Goal: Task Accomplishment & Management: Manage account settings

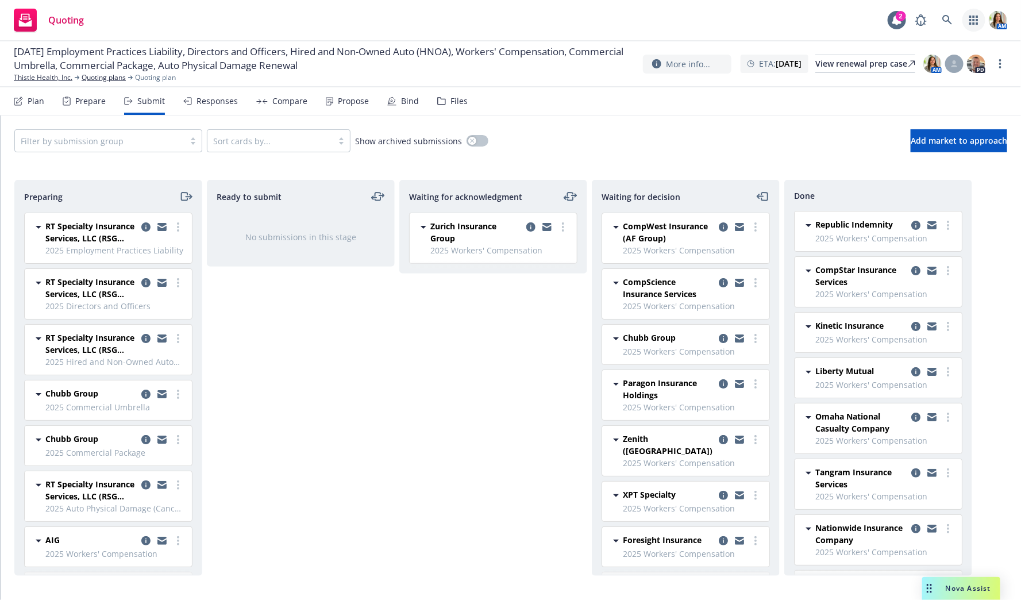
click at [974, 25] on link "button" at bounding box center [974, 20] width 23 height 23
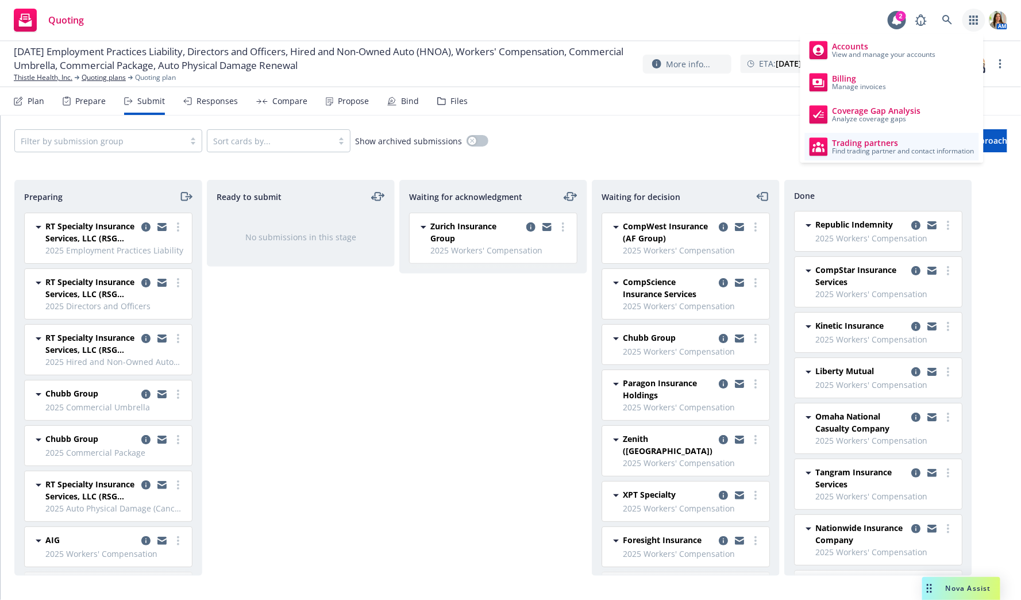
click at [859, 143] on span "Trading partners" at bounding box center [904, 143] width 142 height 9
click at [691, 118] on div "Filter by submission group Sort cards by... Show archived submissions Add marke…" at bounding box center [511, 141] width 1021 height 51
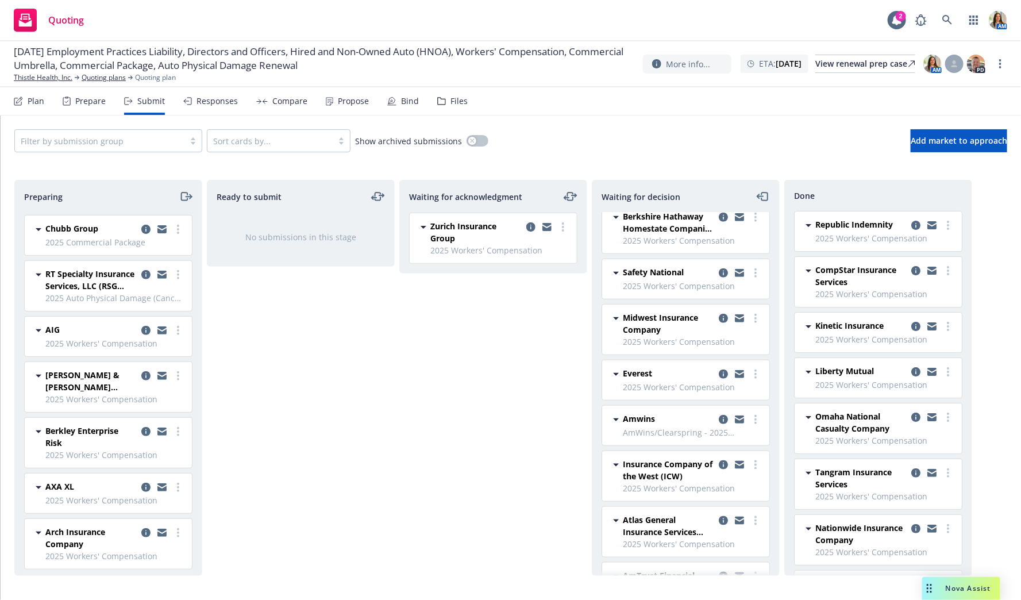
scroll to position [557, 0]
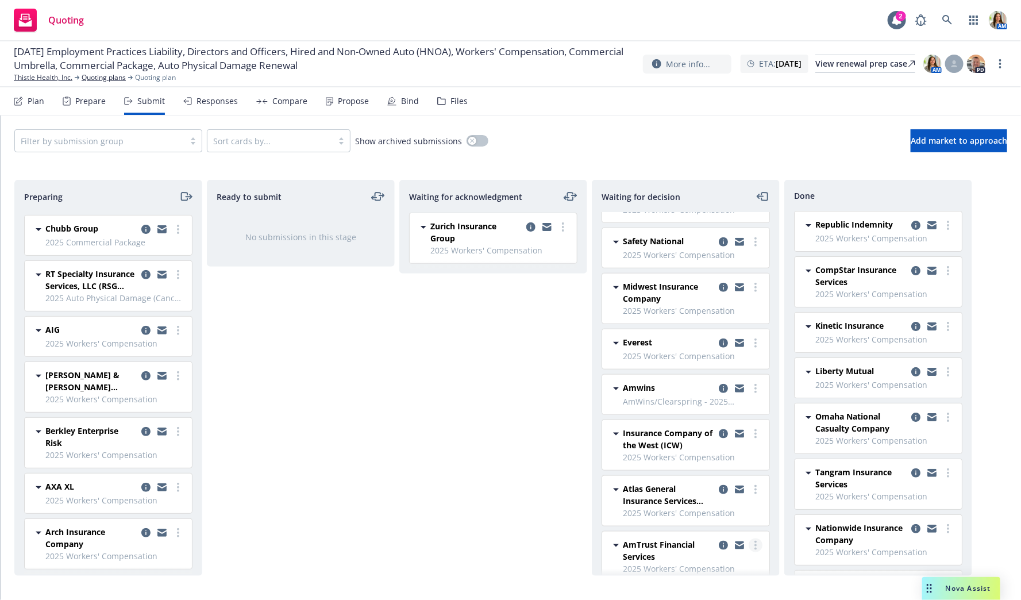
click at [756, 541] on icon "more" at bounding box center [756, 545] width 2 height 9
click at [720, 502] on span "Copy logging email" at bounding box center [697, 506] width 101 height 11
click at [46, 77] on link "Thistle Health, Inc." at bounding box center [43, 77] width 59 height 10
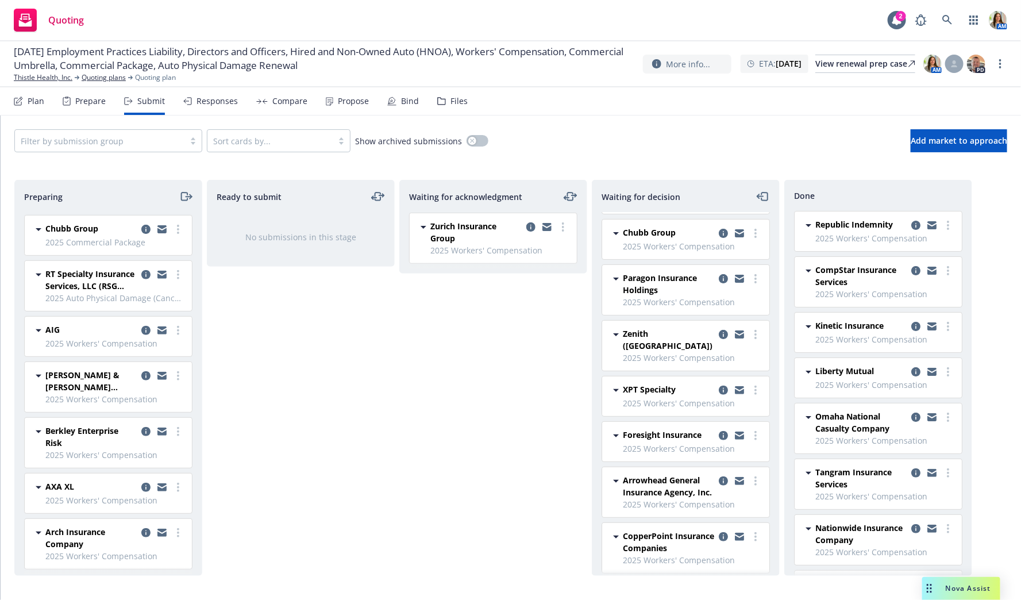
scroll to position [125, 0]
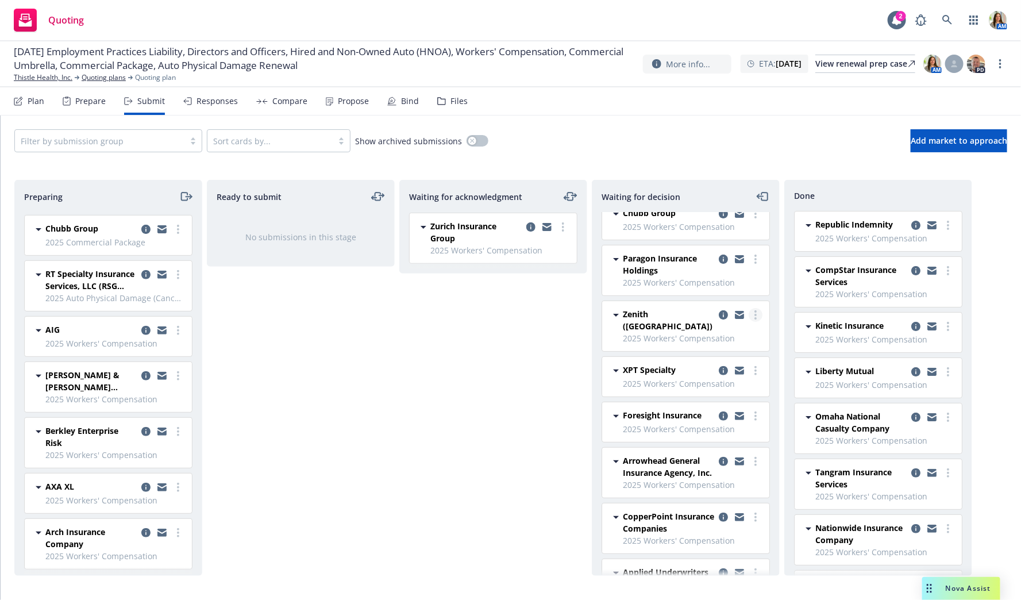
click at [756, 311] on icon "more" at bounding box center [756, 314] width 2 height 9
click at [721, 405] on span "Add declined decision" at bounding box center [703, 405] width 113 height 11
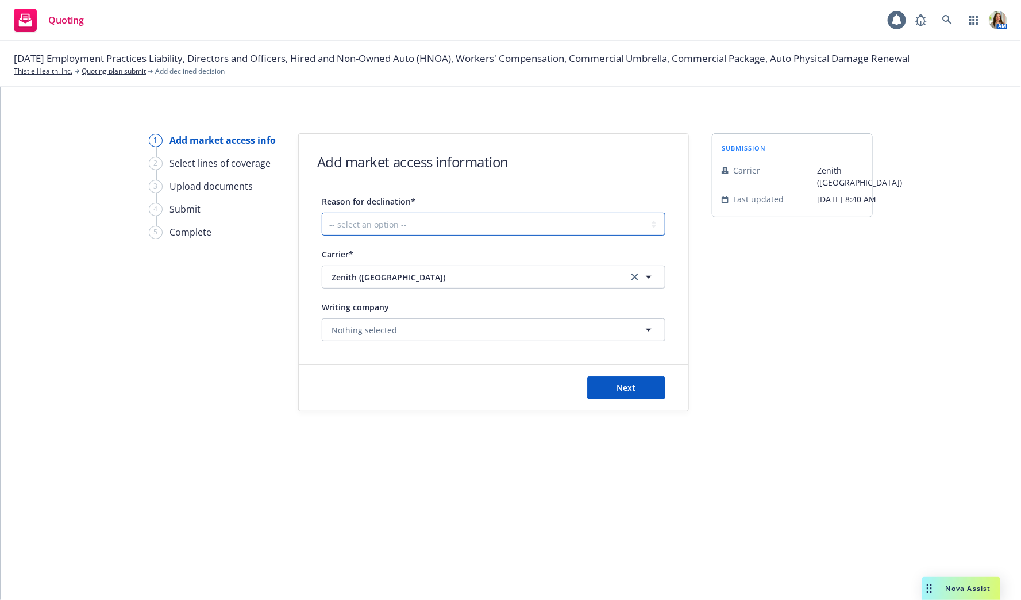
click at [547, 220] on select "-- select an option -- Cannot compete with other markets Carrier non-renewed Ca…" at bounding box center [494, 224] width 344 height 23
select select "CANNOT_COMPETE_WITH_OTHER_MARKETS"
click at [322, 213] on select "-- select an option -- Cannot compete with other markets Carrier non-renewed Ca…" at bounding box center [494, 224] width 344 height 23
click at [615, 388] on button "Next" at bounding box center [626, 387] width 78 height 23
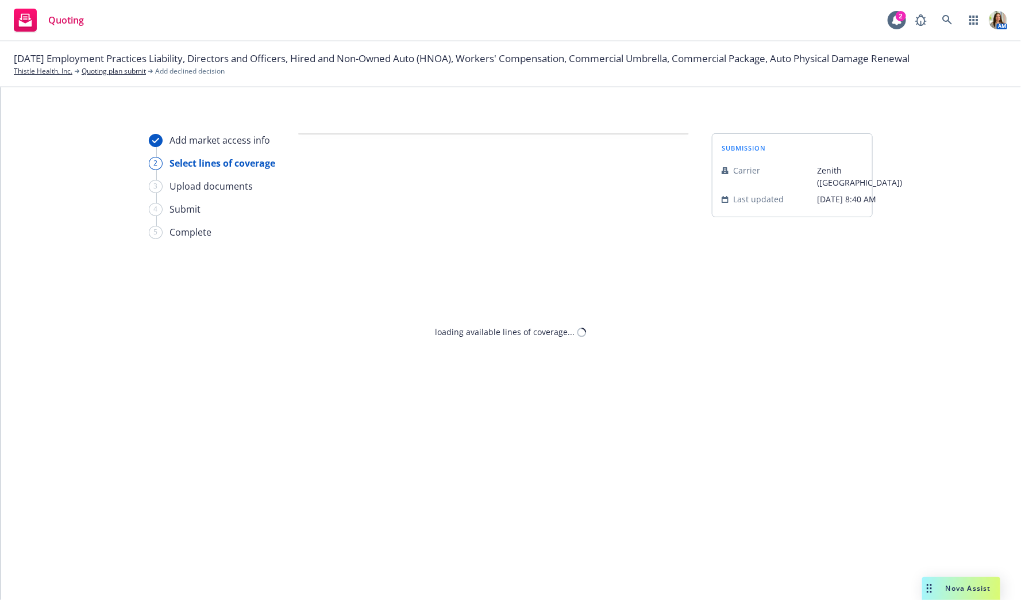
select select "CANNOT_COMPETE_WITH_OTHER_MARKETS"
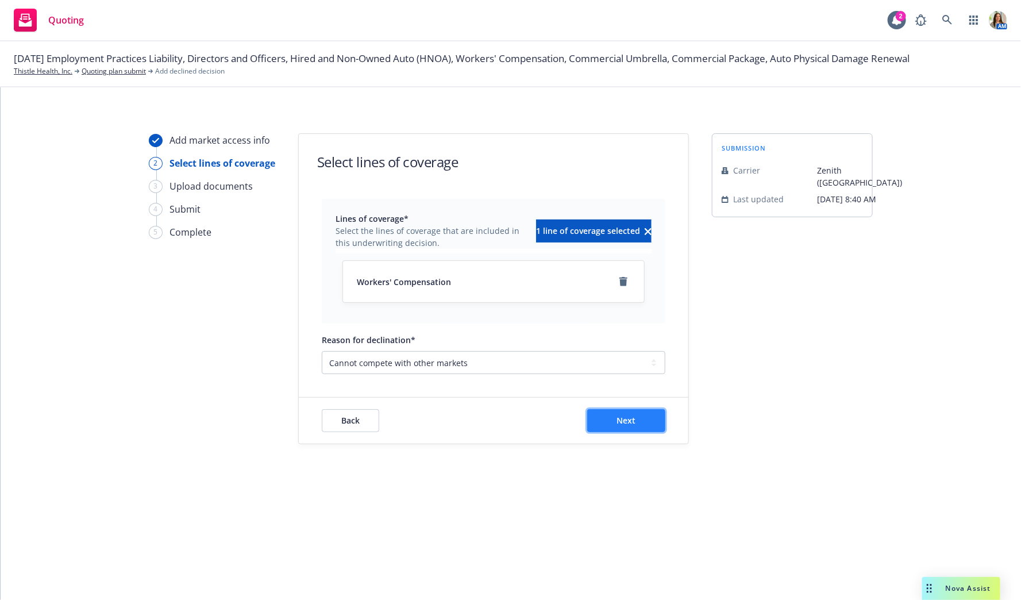
click at [611, 416] on button "Next" at bounding box center [626, 420] width 78 height 23
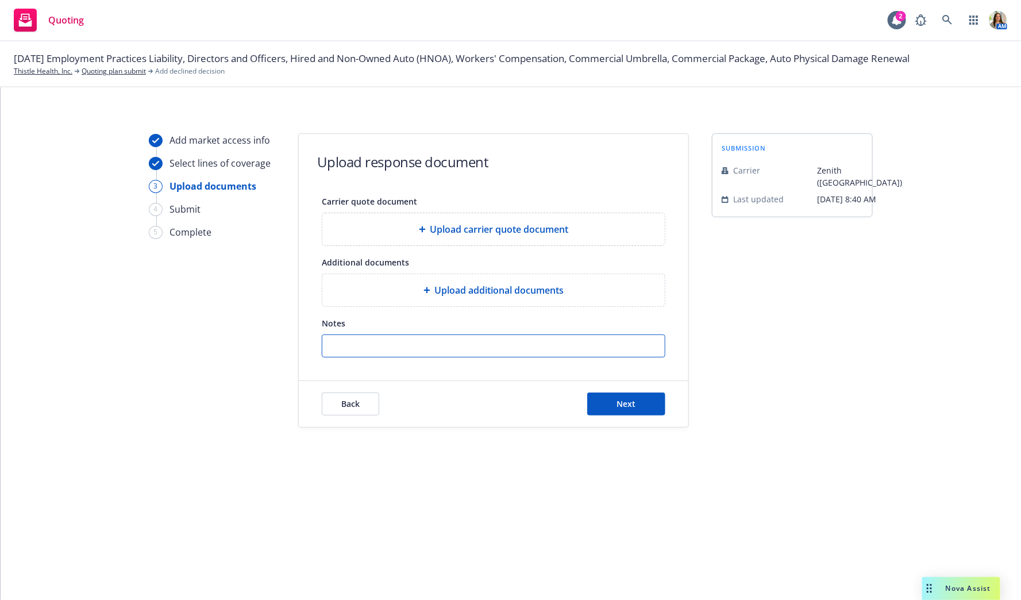
click at [509, 348] on input "Notes" at bounding box center [493, 346] width 343 height 22
paste input "We’ve also received pricing guidance from [PERSON_NAME] that we would need to b…"
type input "We’ve also received pricing guidance from [PERSON_NAME] that we would need to b…"
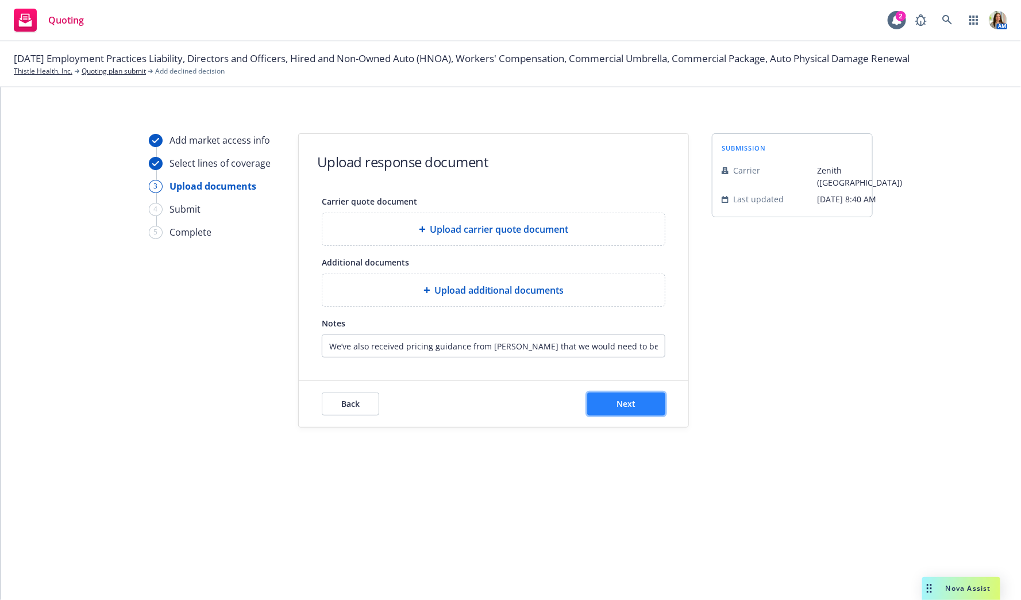
click at [637, 401] on button "Next" at bounding box center [626, 404] width 78 height 23
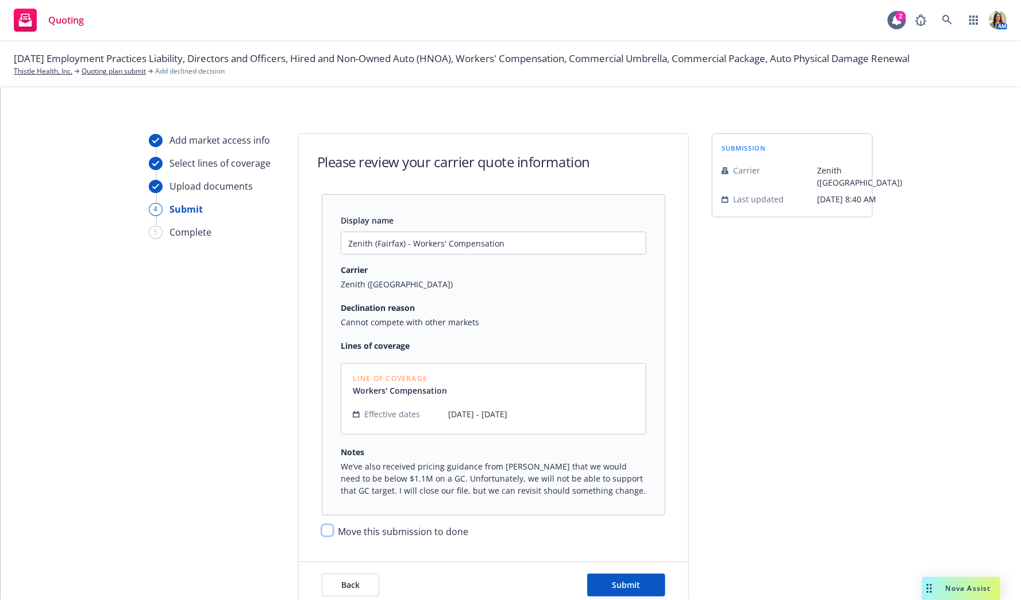
click at [329, 530] on input "Move this submission to done" at bounding box center [327, 530] width 11 height 11
checkbox input "true"
click at [640, 578] on button "Submit" at bounding box center [626, 585] width 78 height 23
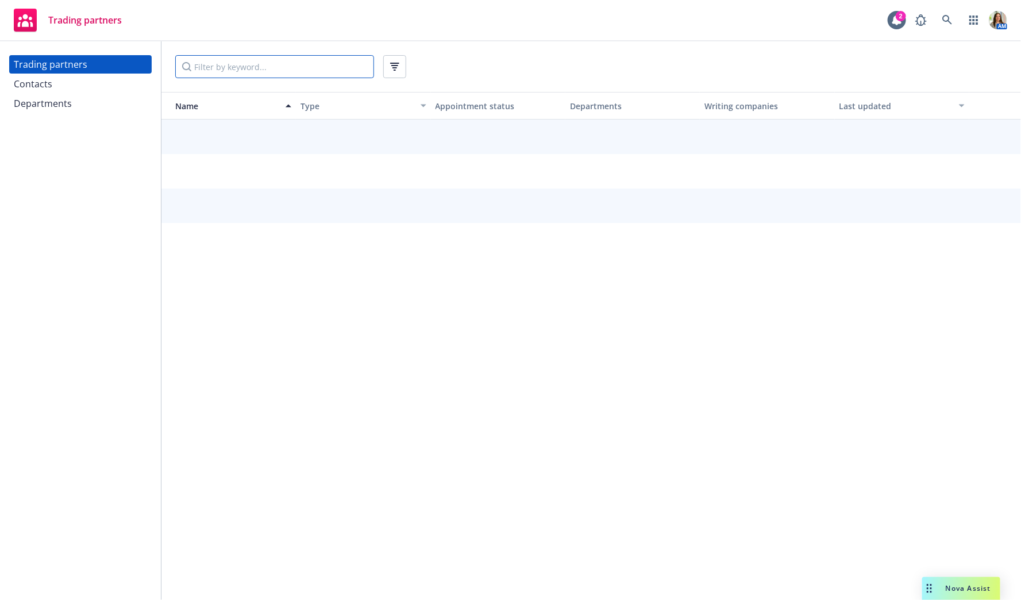
click at [299, 55] on input "Filter by keyword..." at bounding box center [274, 66] width 199 height 23
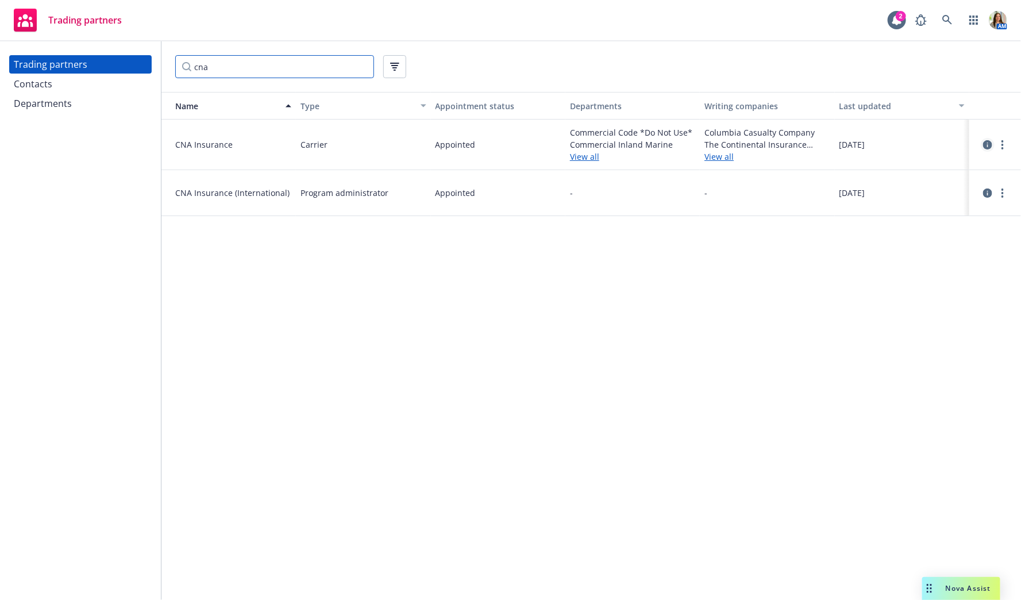
type input "cna"
click at [984, 148] on icon "circleInformation" at bounding box center [987, 144] width 9 height 9
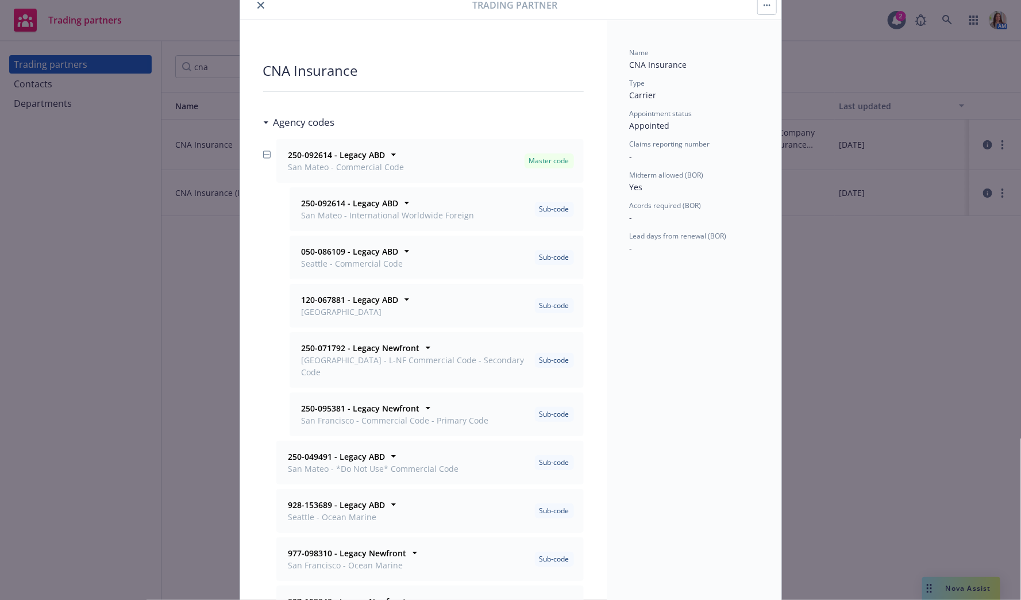
scroll to position [26, 0]
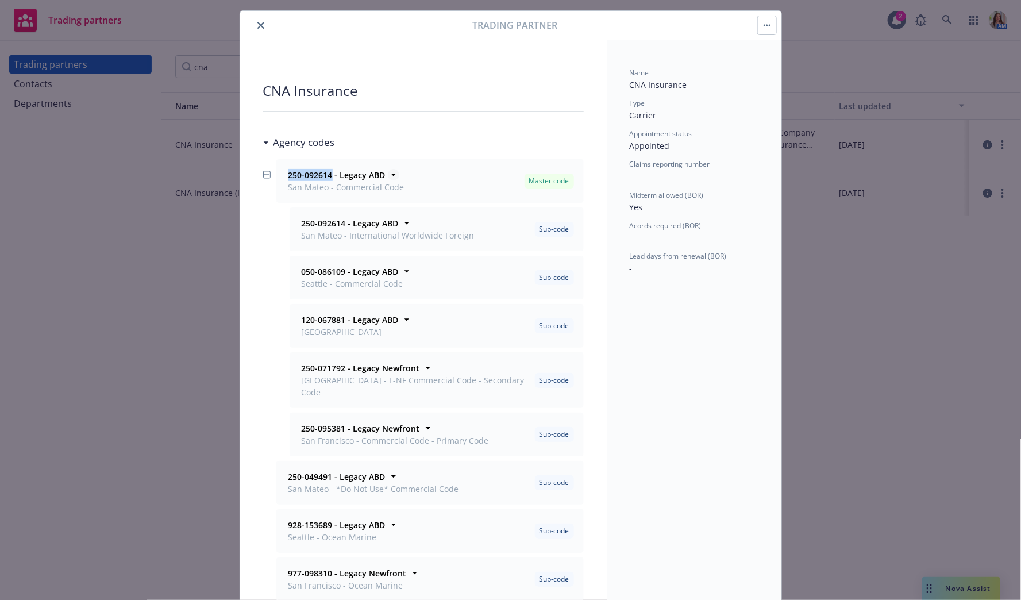
drag, startPoint x: 286, startPoint y: 174, endPoint x: 330, endPoint y: 175, distance: 44.3
click at [330, 175] on div "250-092614 - Legacy ABD San Mateo - Commercial Code" at bounding box center [345, 181] width 118 height 24
copy strong "250-09261"
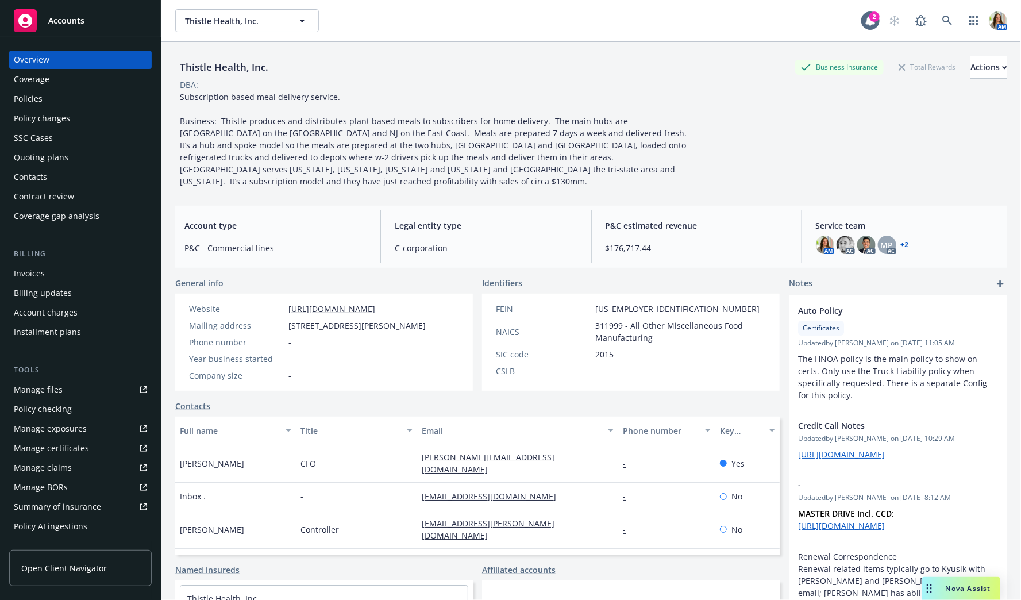
click at [36, 95] on div "Policies" at bounding box center [28, 99] width 29 height 18
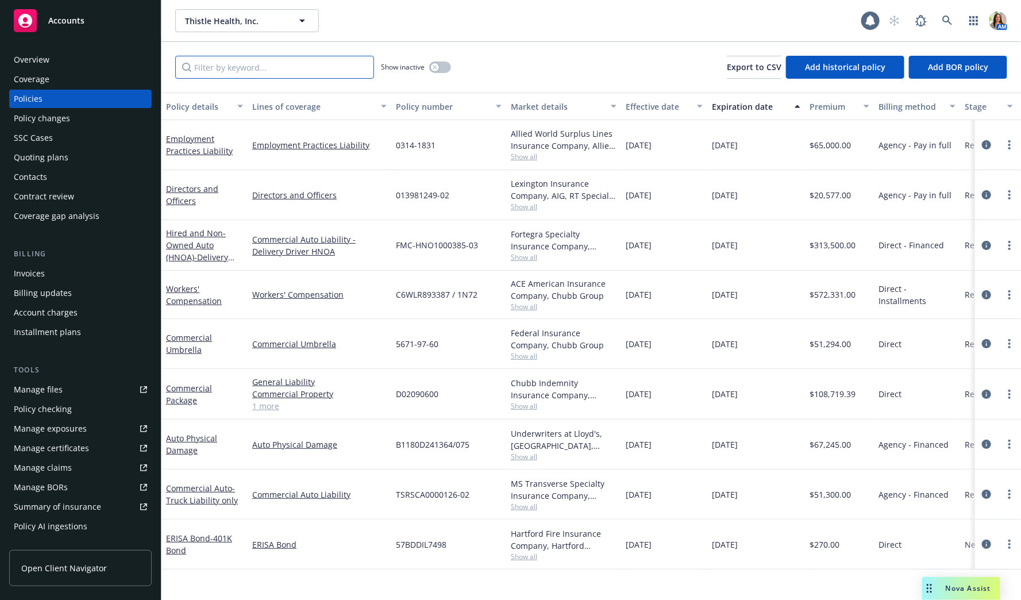
click at [309, 71] on input "Filter by keyword..." at bounding box center [274, 67] width 199 height 23
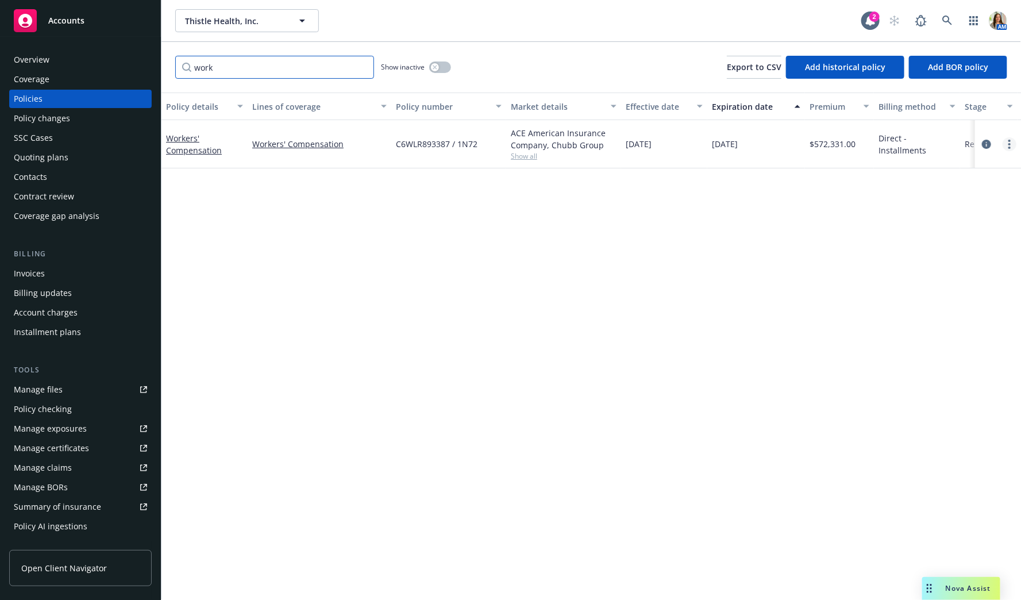
type input "work"
click at [1008, 143] on link "more" at bounding box center [1010, 144] width 14 height 14
click at [959, 299] on link "Copy logging email" at bounding box center [949, 305] width 135 height 23
